Goal: Information Seeking & Learning: Learn about a topic

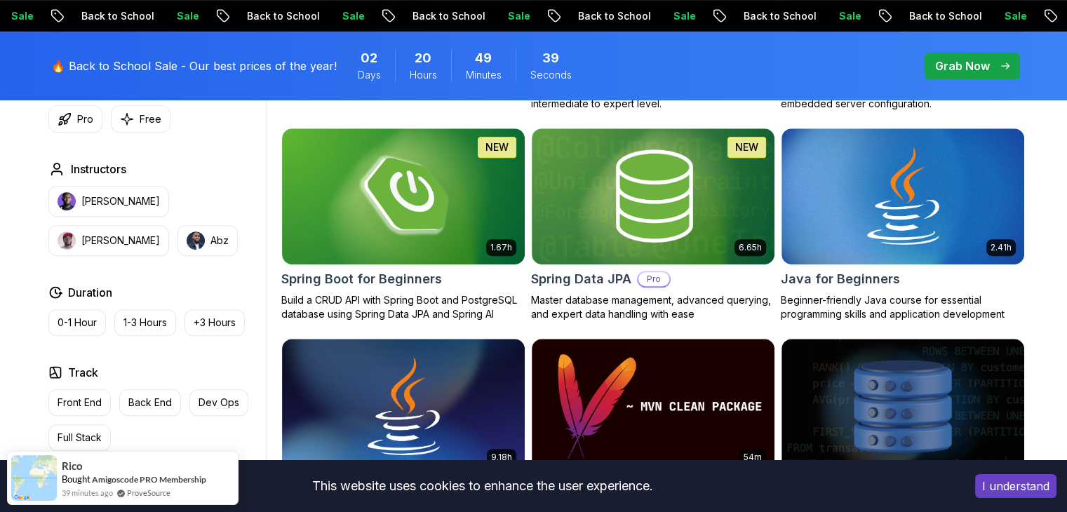
scroll to position [655, 0]
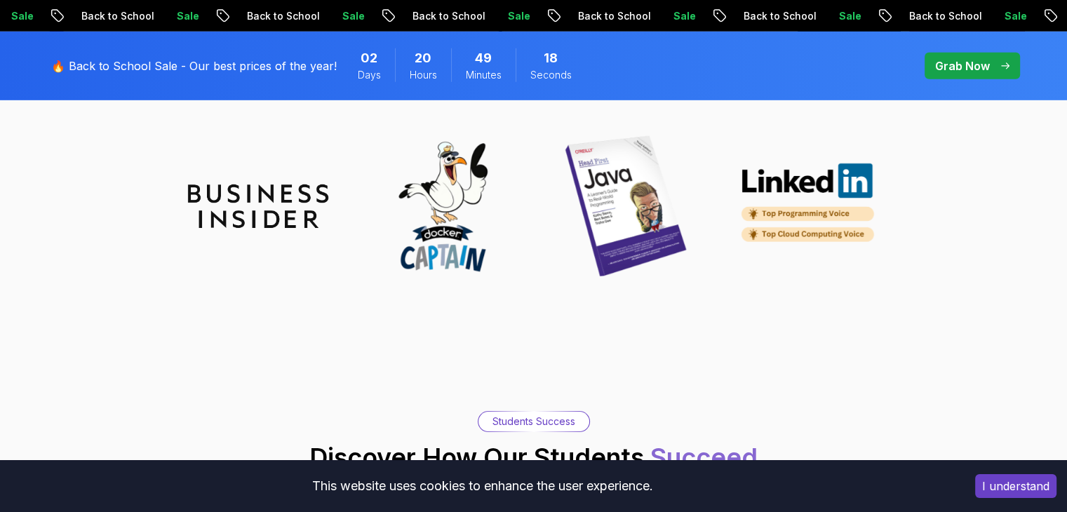
scroll to position [5075, 0]
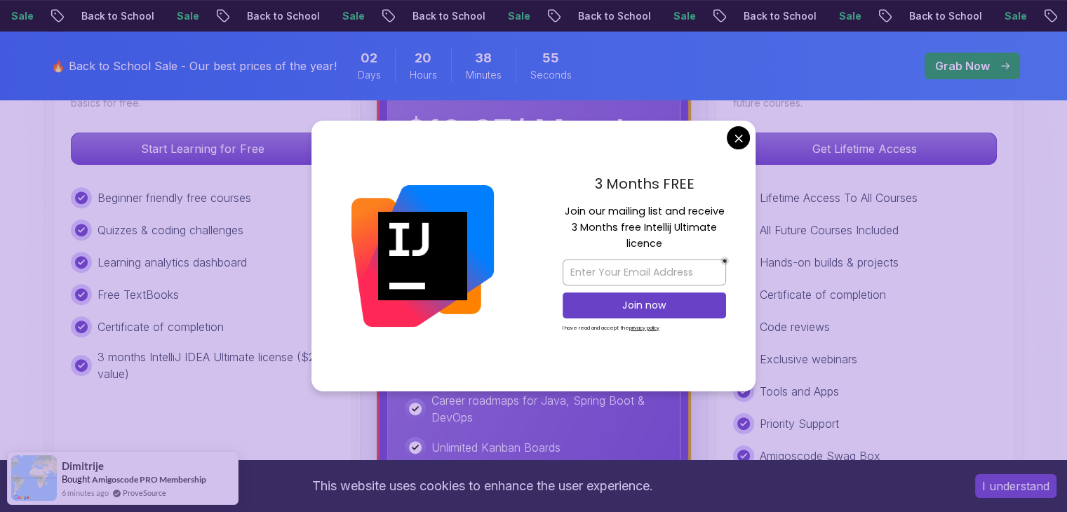
scroll to position [452, 0]
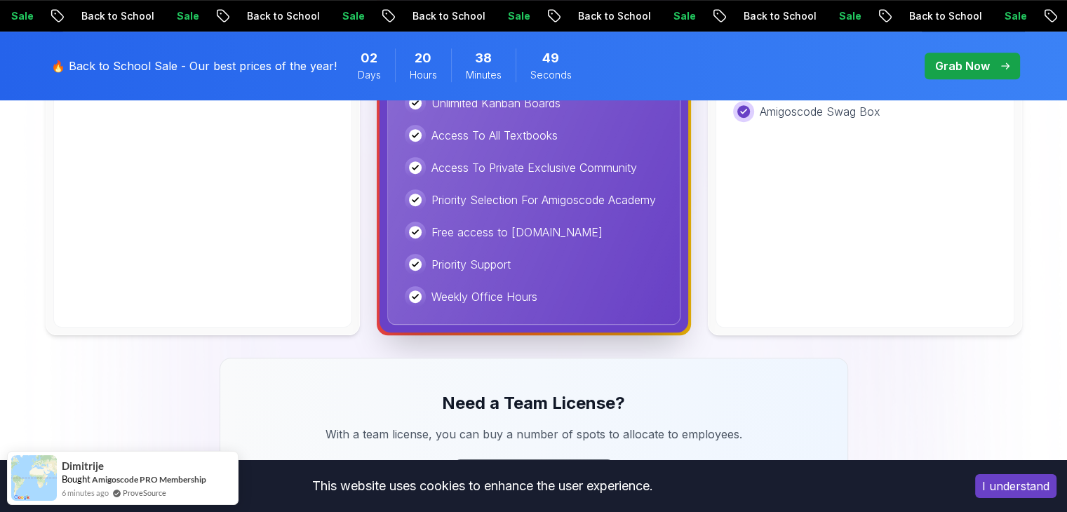
scroll to position [0, 0]
